Goal: Check status: Check status

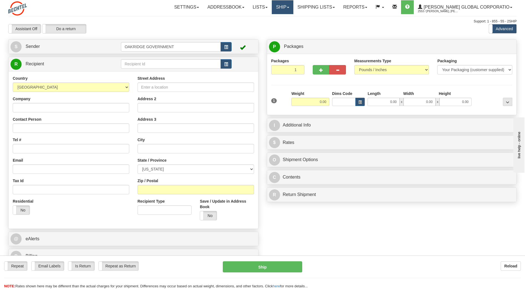
click at [290, 9] on link "Ship" at bounding box center [282, 7] width 21 height 14
click at [324, 30] on div "Assistant On Assistant Off Do a return Do a return Previous Next Standard Advan…" at bounding box center [262, 28] width 516 height 9
click at [371, 6] on link "Reports" at bounding box center [355, 7] width 32 height 14
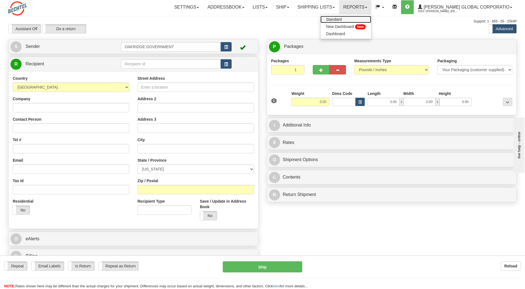
click at [352, 17] on link "Standard" at bounding box center [345, 19] width 51 height 7
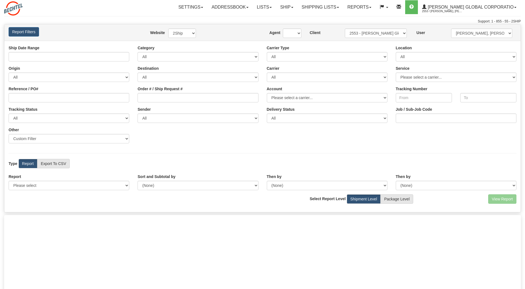
type input "[DATE] And [DATE]"
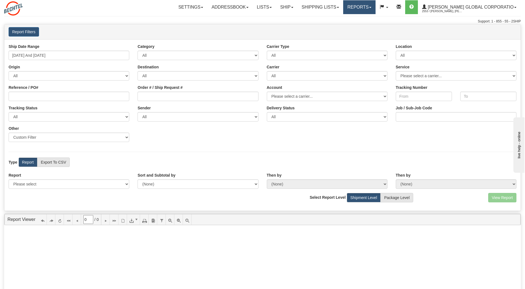
click at [375, 8] on link "Reports" at bounding box center [359, 7] width 32 height 14
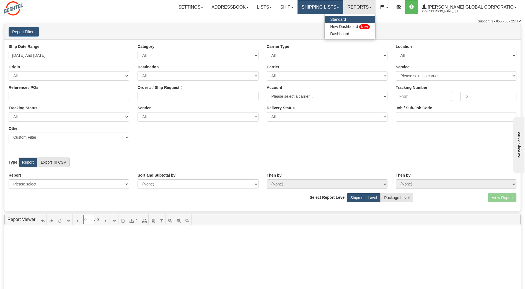
click at [343, 8] on link "Shipping lists" at bounding box center [320, 7] width 46 height 14
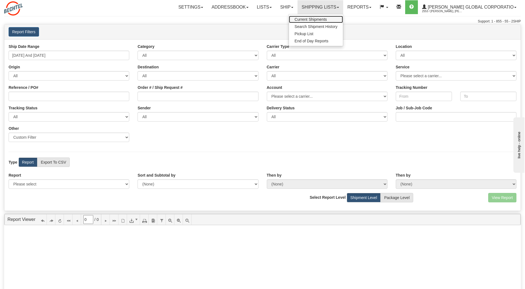
click at [327, 18] on span "Current Shipments" at bounding box center [310, 19] width 32 height 4
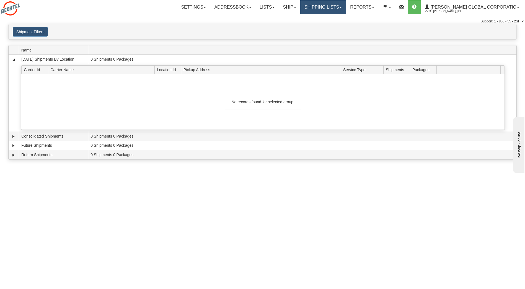
click at [346, 8] on link "Shipping lists" at bounding box center [323, 7] width 46 height 14
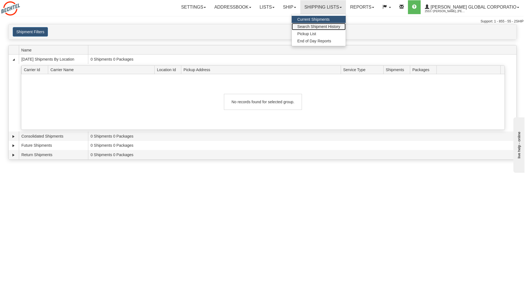
click at [337, 26] on span "Search Shipment History" at bounding box center [318, 26] width 43 height 4
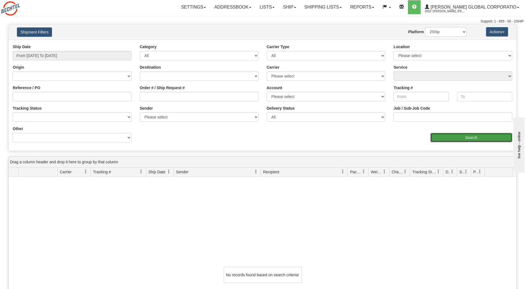
click at [474, 137] on input "Search" at bounding box center [471, 137] width 82 height 9
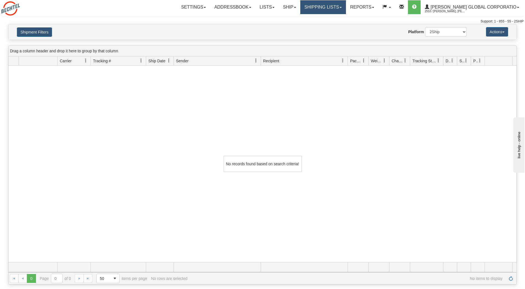
click at [342, 7] on span at bounding box center [340, 7] width 2 height 1
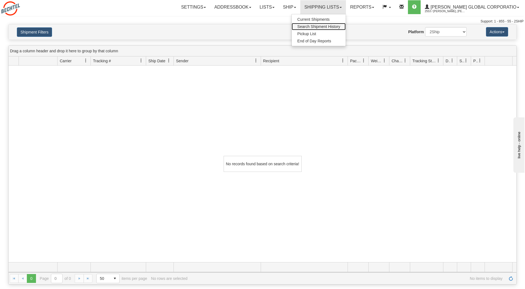
click at [340, 26] on span "Search Shipment History" at bounding box center [318, 26] width 43 height 4
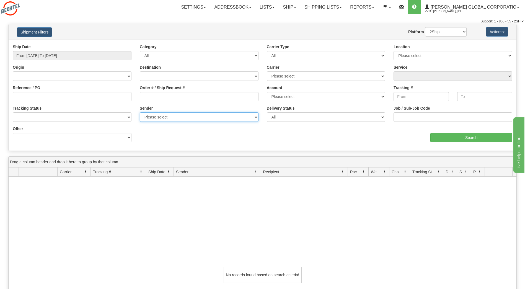
click at [254, 119] on select "Please select Bechtel Global Corporation, Davis, Linda Davis, (US) Bechtel Glob…" at bounding box center [199, 116] width 119 height 9
select select "199701"
click at [140, 112] on select "Please select Bechtel Global Corporation, Davis, Linda Davis, (US) Bechtel Glob…" at bounding box center [199, 116] width 119 height 9
click at [447, 138] on input "Search" at bounding box center [471, 137] width 82 height 9
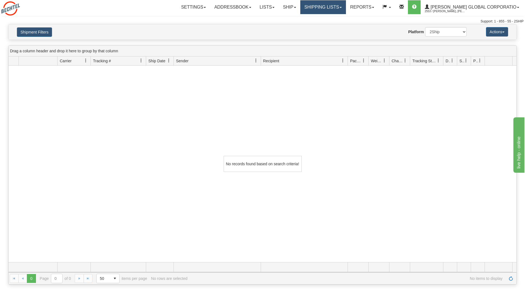
click at [340, 8] on link "Shipping lists" at bounding box center [323, 7] width 46 height 14
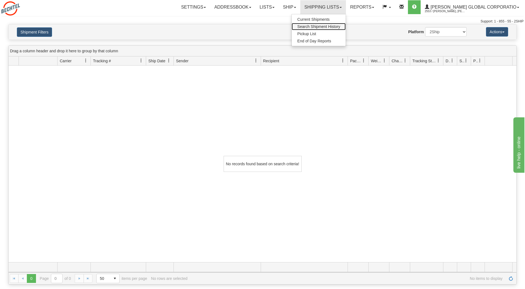
click at [338, 25] on span "Search Shipment History" at bounding box center [318, 26] width 43 height 4
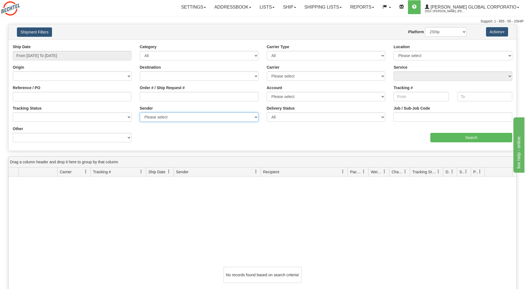
click at [255, 115] on select "Please select Bechtel Global Corporation, Davis, Linda Davis, (US) Bechtel Glob…" at bounding box center [199, 116] width 119 height 9
select select "199702"
click at [140, 112] on select "Please select Bechtel Global Corporation, Davis, Linda Davis, (US) Bechtel Glob…" at bounding box center [199, 116] width 119 height 9
click at [448, 139] on input "Search" at bounding box center [471, 137] width 82 height 9
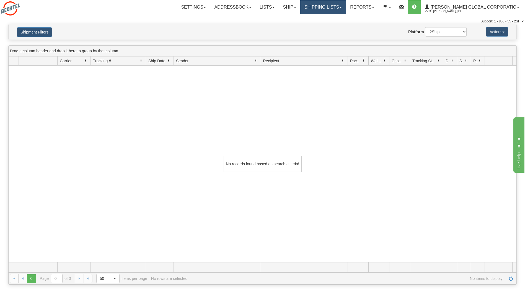
click at [333, 8] on link "Shipping lists" at bounding box center [323, 7] width 46 height 14
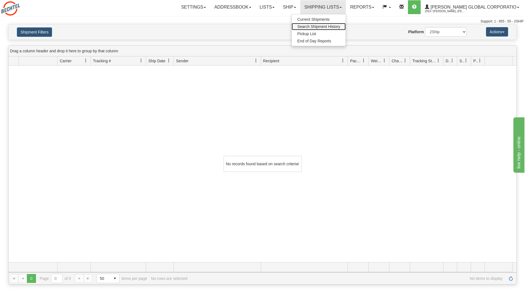
click at [332, 26] on span "Search Shipment History" at bounding box center [318, 26] width 43 height 4
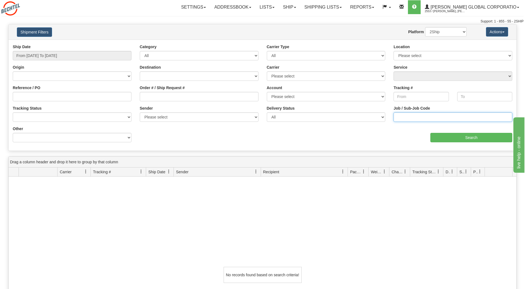
click at [398, 117] on input "Job / Sub-Job Code" at bounding box center [452, 116] width 119 height 9
type input "24590-090"
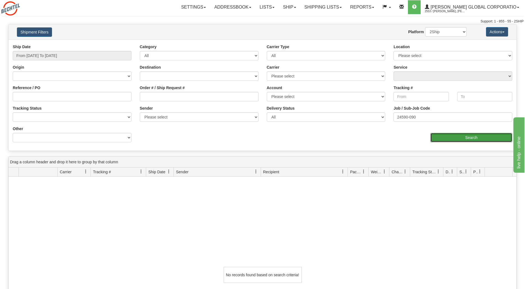
click at [489, 134] on input "Search" at bounding box center [471, 137] width 82 height 9
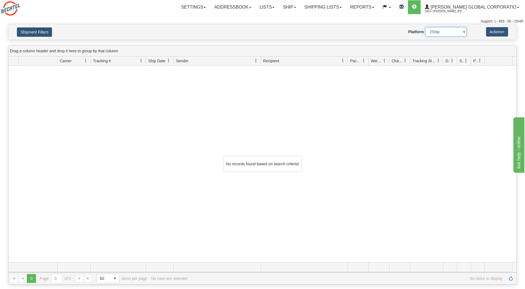
click at [463, 32] on select "2Ship Imported" at bounding box center [445, 31] width 41 height 9
click at [378, 8] on link "Reports" at bounding box center [362, 7] width 32 height 14
click at [360, 26] on span "New Dashboard" at bounding box center [347, 26] width 28 height 4
click at [279, 10] on link "Lists" at bounding box center [266, 7] width 23 height 14
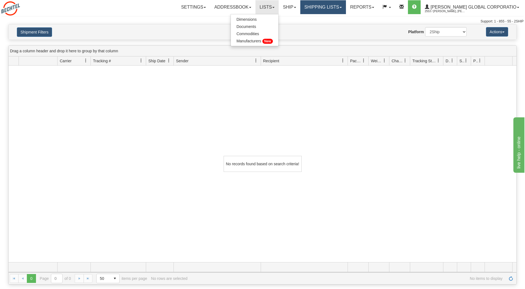
click at [329, 7] on link "Shipping lists" at bounding box center [323, 7] width 46 height 14
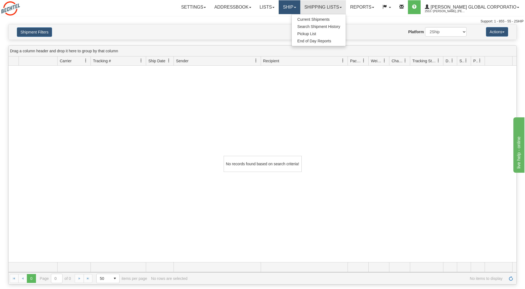
click at [300, 7] on link "Ship" at bounding box center [289, 7] width 21 height 14
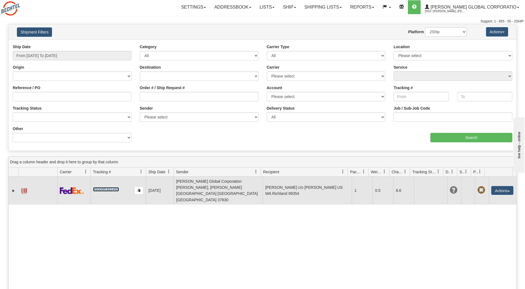
click at [107, 187] on link "393095362491" at bounding box center [106, 189] width 26 height 4
